Goal: Transaction & Acquisition: Subscribe to service/newsletter

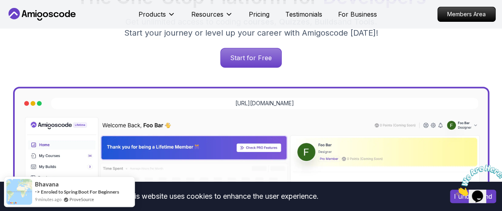
scroll to position [144, 0]
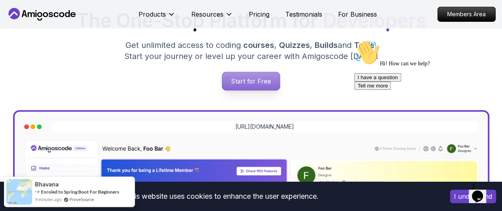
click at [242, 90] on p "Start for Free" at bounding box center [251, 81] width 58 height 18
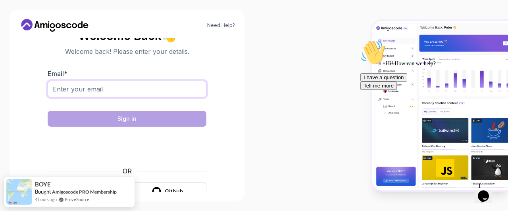
click at [134, 88] on input "Email *" at bounding box center [127, 89] width 159 height 17
type input "[EMAIL_ADDRESS][DOMAIN_NAME]"
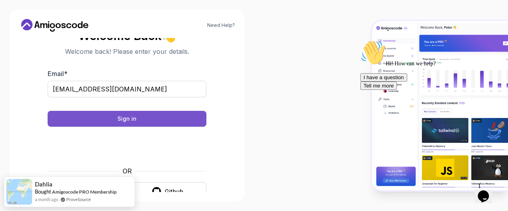
click at [186, 123] on button "Sign in" at bounding box center [127, 119] width 159 height 16
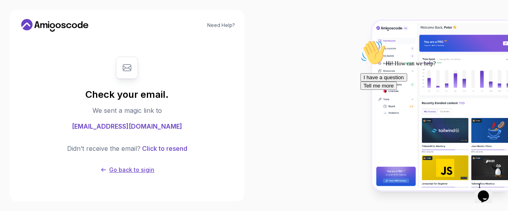
click at [125, 166] on p "Go back to sigin" at bounding box center [131, 170] width 45 height 8
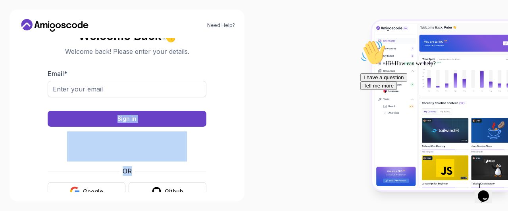
drag, startPoint x: 125, startPoint y: 166, endPoint x: 148, endPoint y: 102, distance: 68.3
click at [148, 102] on form "Email * Sign in OR Google Github" at bounding box center [127, 135] width 159 height 132
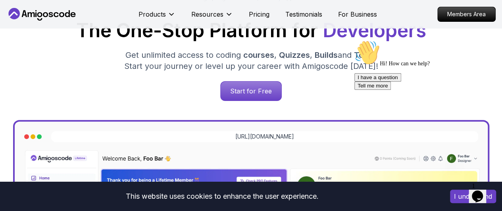
scroll to position [144, 0]
